Goal: Transaction & Acquisition: Book appointment/travel/reservation

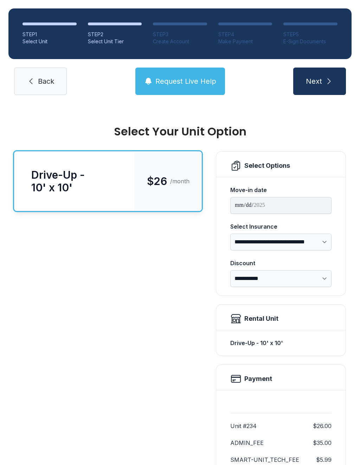
scroll to position [66, 0]
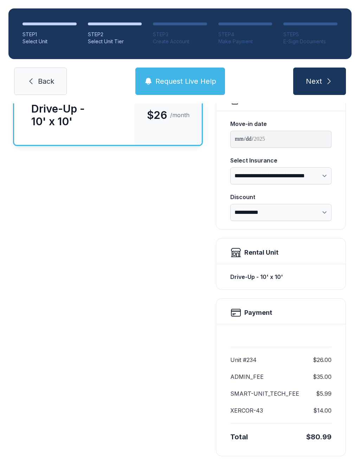
click at [39, 38] on div "STEP 1" at bounding box center [49, 34] width 54 height 7
click at [318, 79] on span "Next" at bounding box center [314, 81] width 16 height 10
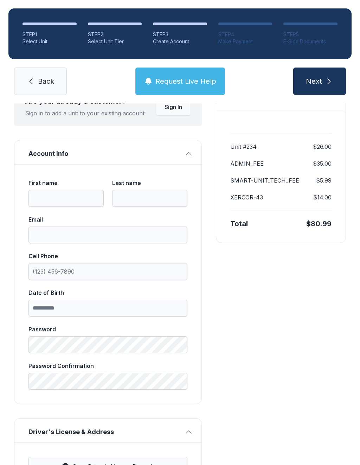
click at [318, 79] on span "Next" at bounding box center [314, 81] width 16 height 10
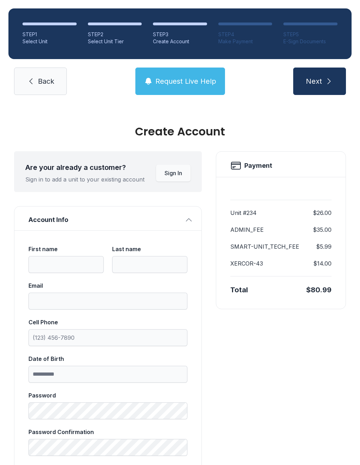
click at [321, 80] on span "Next" at bounding box center [314, 81] width 16 height 10
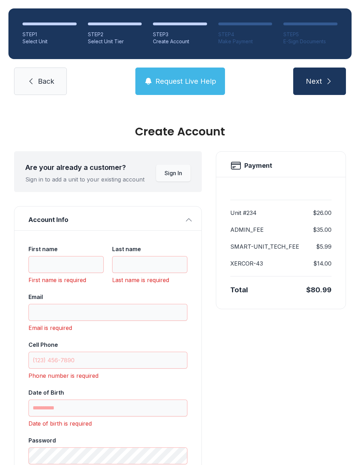
click at [321, 80] on span "Next" at bounding box center [314, 81] width 16 height 10
click at [317, 79] on span "Next" at bounding box center [314, 81] width 16 height 10
click at [39, 86] on span "Back" at bounding box center [46, 81] width 16 height 10
click at [38, 86] on span "Back" at bounding box center [46, 81] width 16 height 10
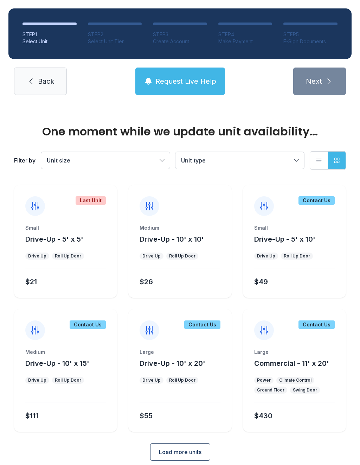
click at [40, 73] on link "Back" at bounding box center [40, 80] width 53 height 27
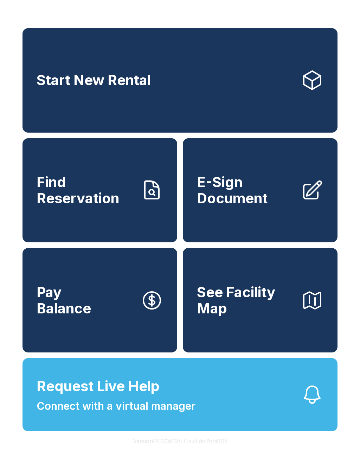
click at [41, 81] on span "Start New Rental" at bounding box center [94, 80] width 114 height 16
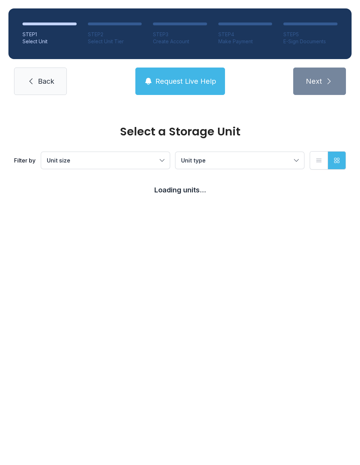
click at [41, 82] on span "Back" at bounding box center [46, 81] width 16 height 10
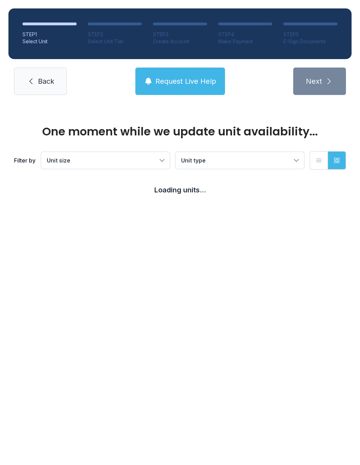
click at [41, 86] on link "Back" at bounding box center [40, 80] width 53 height 27
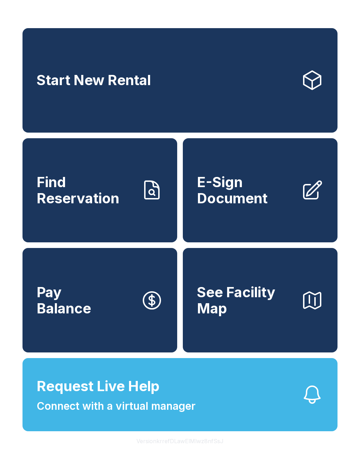
click at [183, 92] on link "Start New Rental" at bounding box center [179, 80] width 315 height 104
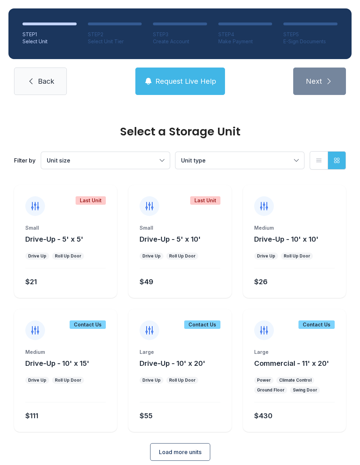
click at [36, 75] on link "Back" at bounding box center [40, 80] width 53 height 27
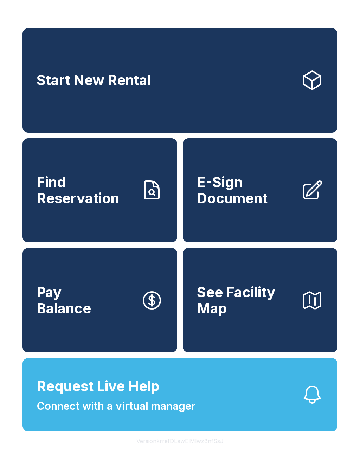
click at [184, 90] on link "Start New Rental" at bounding box center [179, 80] width 315 height 104
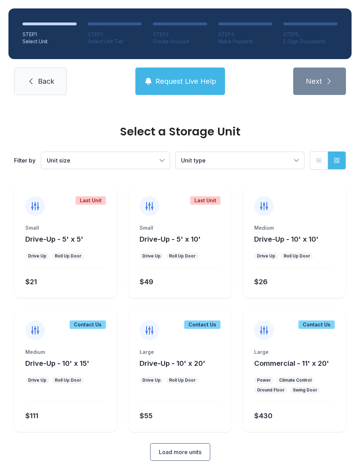
click at [190, 249] on div "Small Drive-Up - 5' x 10' Drive Up Roll Up Door $49" at bounding box center [179, 260] width 103 height 73
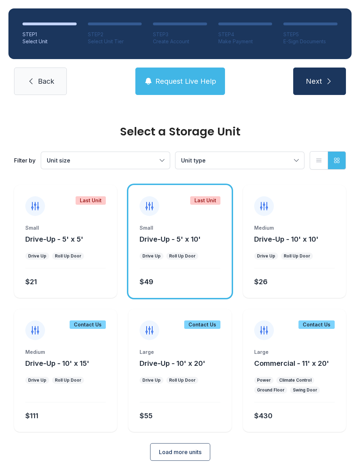
click at [319, 82] on span "Next" at bounding box center [314, 81] width 16 height 10
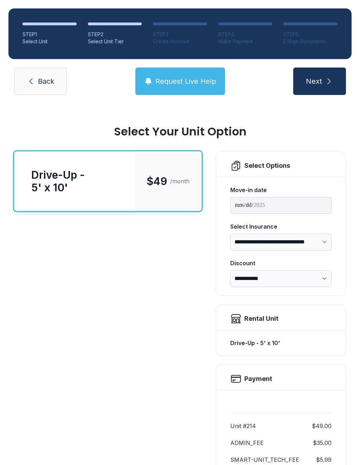
click at [111, 173] on div "Drive-Up - 5' x 10'" at bounding box center [74, 180] width 86 height 25
click at [327, 77] on icon "submit" at bounding box center [329, 81] width 8 height 8
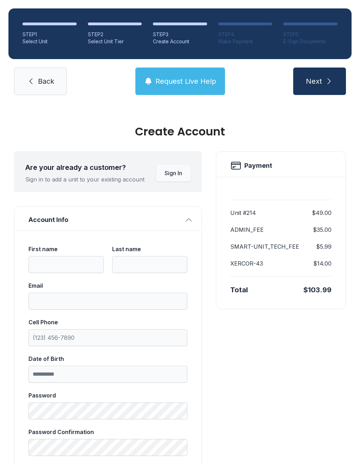
click at [318, 81] on span "Next" at bounding box center [314, 81] width 16 height 10
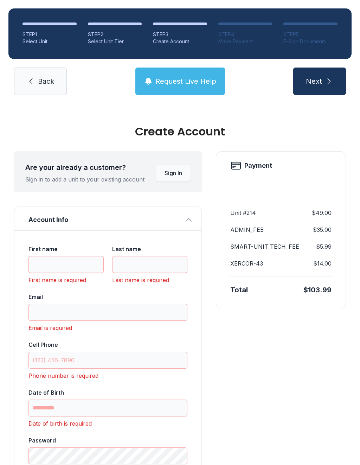
click at [43, 74] on link "Back" at bounding box center [40, 80] width 53 height 27
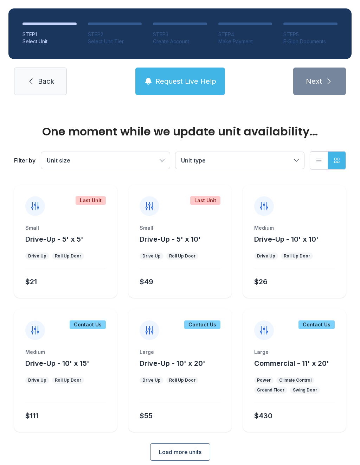
click at [43, 85] on span "Back" at bounding box center [46, 81] width 16 height 10
